Goal: Task Accomplishment & Management: Manage account settings

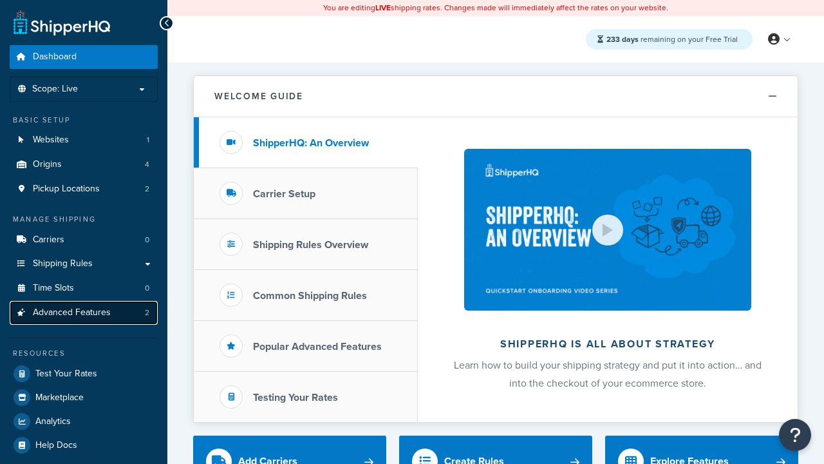
click at [84, 312] on span "Advanced Features" at bounding box center [72, 312] width 78 height 11
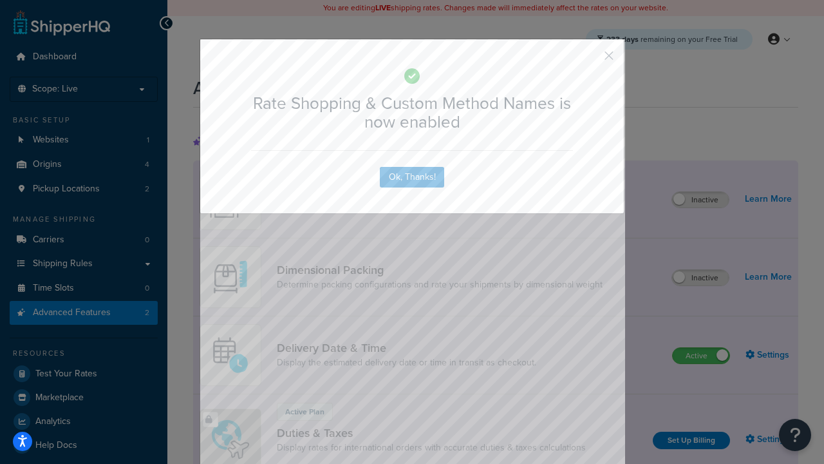
scroll to position [573, 0]
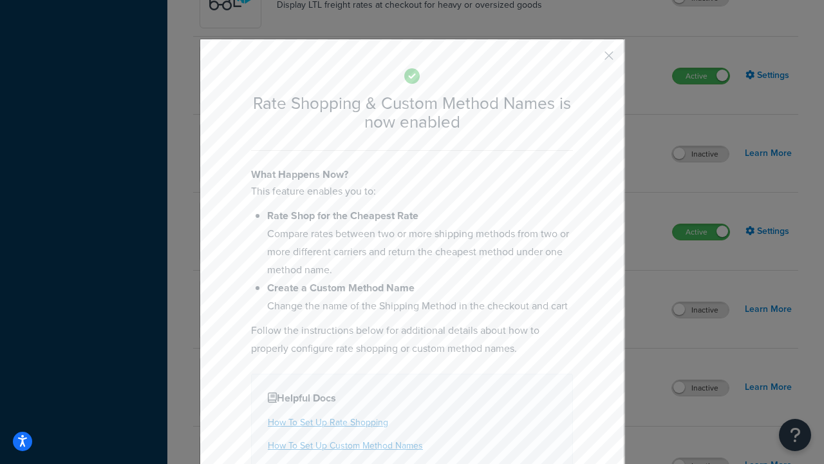
click at [590, 59] on button "button" at bounding box center [589, 60] width 3 height 3
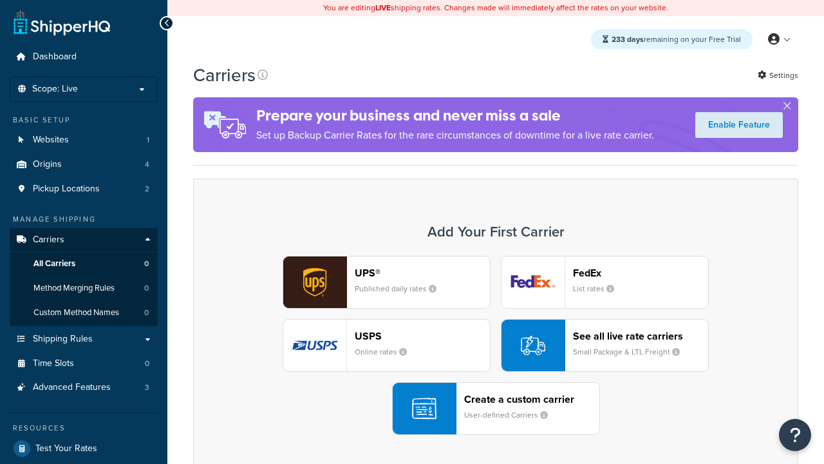
click at [496, 345] on div "UPS® Published daily rates FedEx List rates USPS Online rates See all live rate…" at bounding box center [496, 345] width 578 height 179
click at [605, 345] on div "See all live rate carriers Small Package & LTL Freight" at bounding box center [640, 345] width 135 height 31
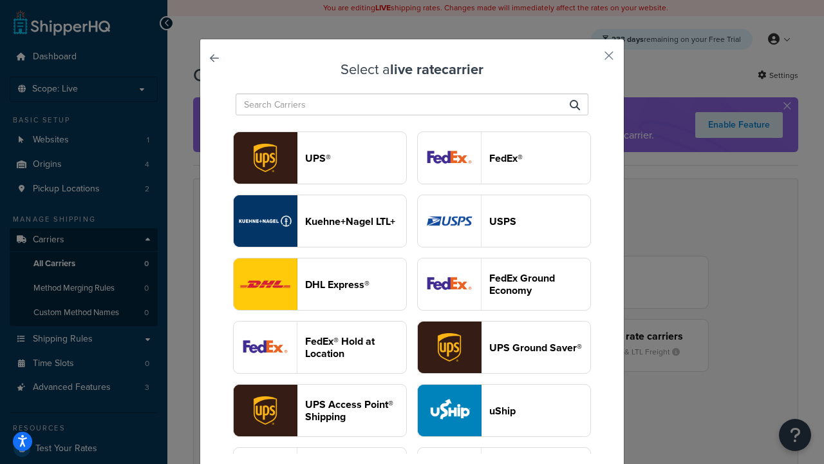
click at [504, 221] on header "USPS" at bounding box center [539, 221] width 101 height 12
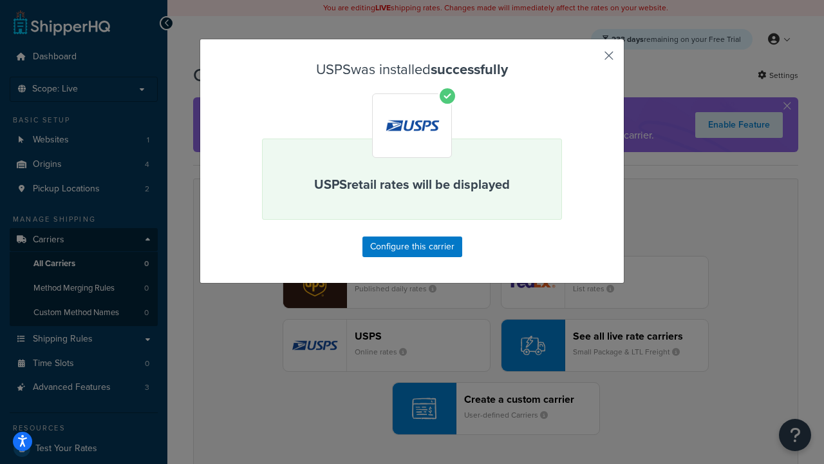
click at [590, 60] on button "button" at bounding box center [589, 60] width 3 height 3
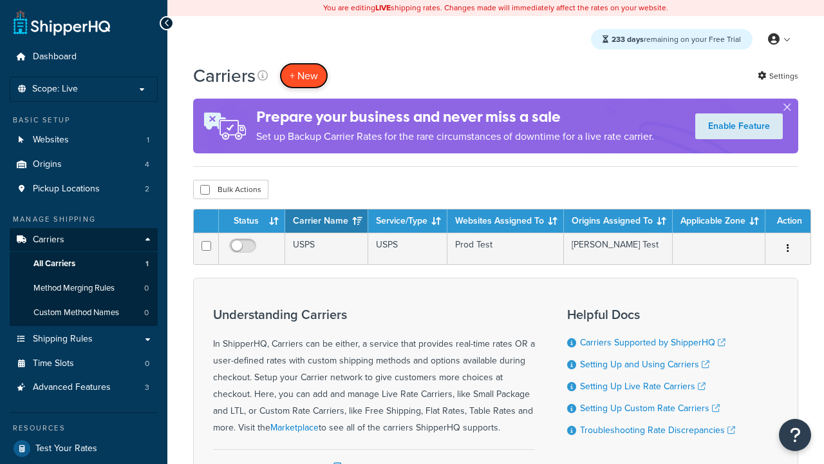
click at [304, 75] on button "+ New" at bounding box center [303, 75] width 49 height 26
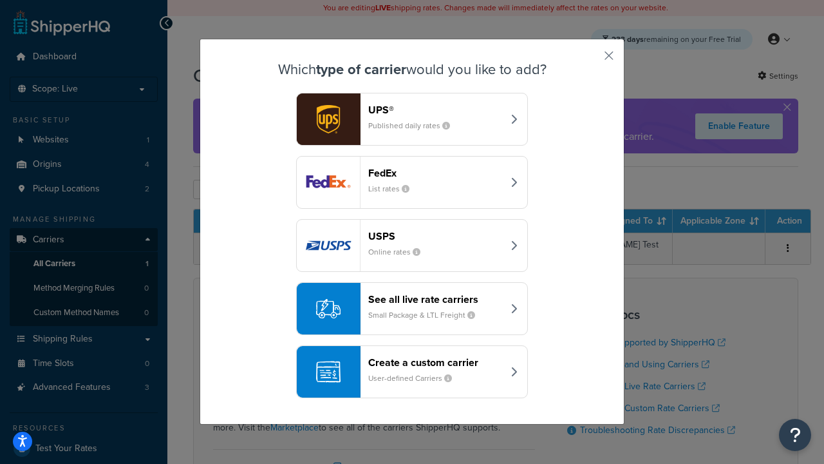
click at [412, 308] on div "See all live rate carriers Small Package & LTL Freight" at bounding box center [435, 308] width 135 height 31
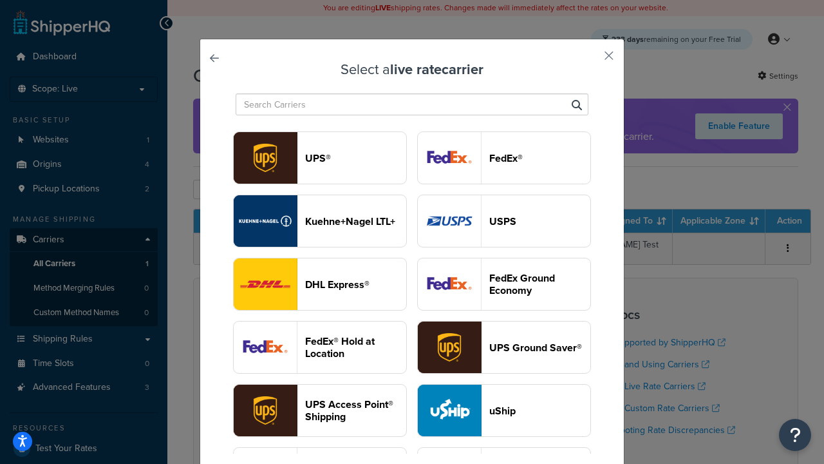
click at [504, 158] on header "FedEx®" at bounding box center [539, 158] width 101 height 12
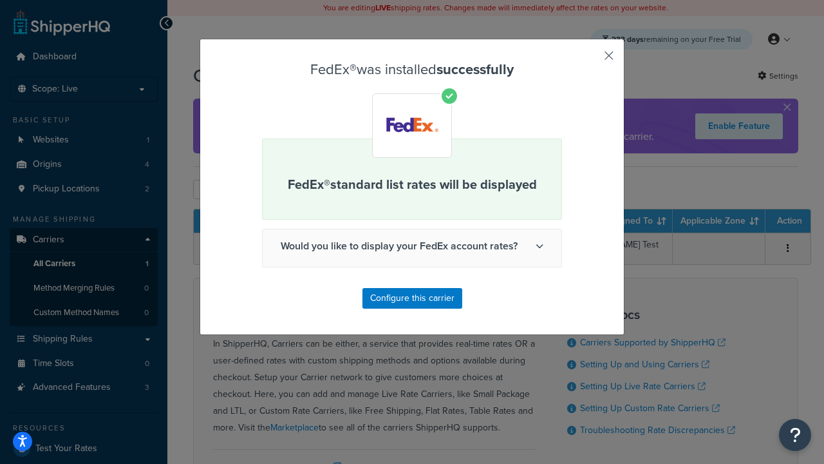
click at [590, 60] on button "button" at bounding box center [589, 60] width 3 height 3
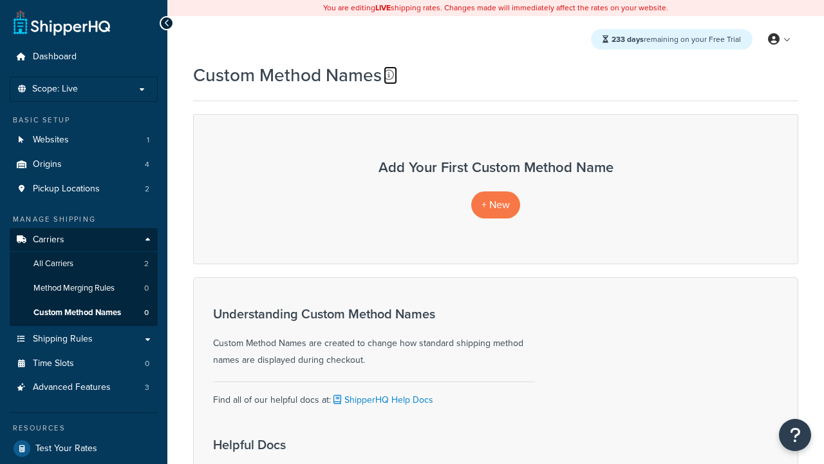
click at [389, 75] on icon at bounding box center [389, 75] width 10 height 10
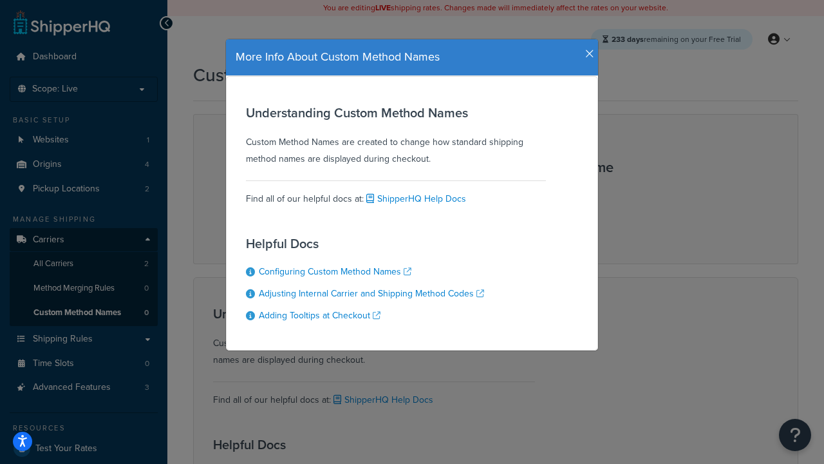
click at [586, 49] on icon "button" at bounding box center [589, 54] width 9 height 12
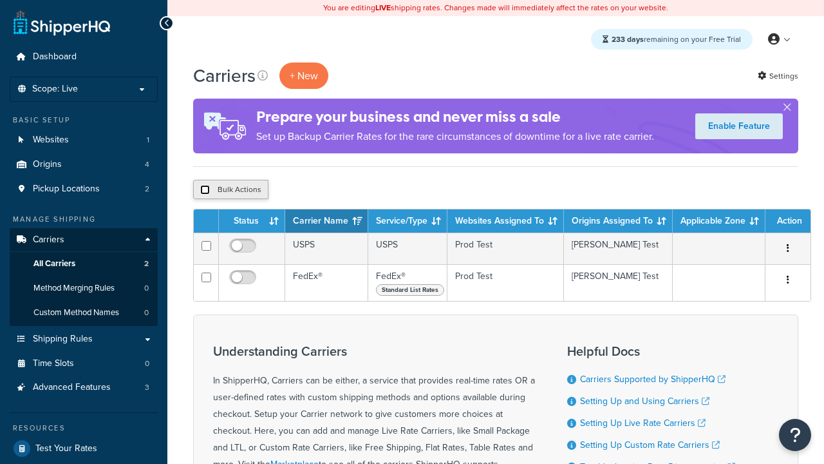
click at [205, 190] on input "checkbox" at bounding box center [205, 190] width 10 height 10
checkbox input "true"
click at [346, 190] on button "Delete" at bounding box center [343, 189] width 44 height 19
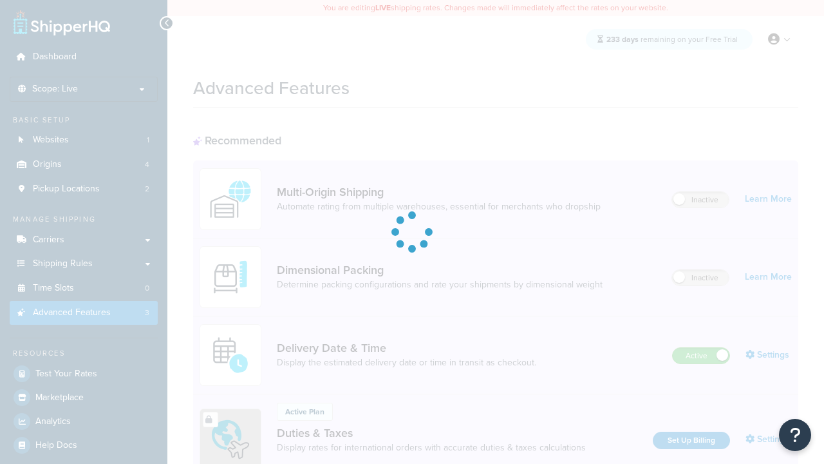
scroll to position [349, 0]
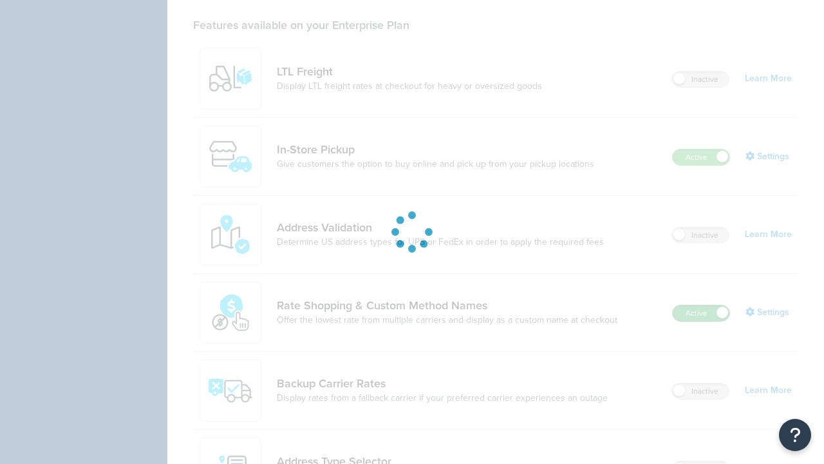
click at [701, 321] on label "Active" at bounding box center [701, 312] width 57 height 15
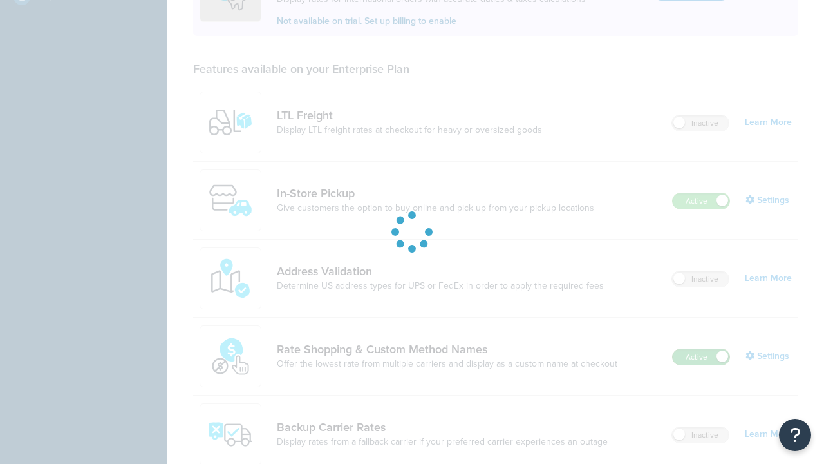
scroll to position [0, 0]
